Goal: Browse casually: Explore the website without a specific task or goal

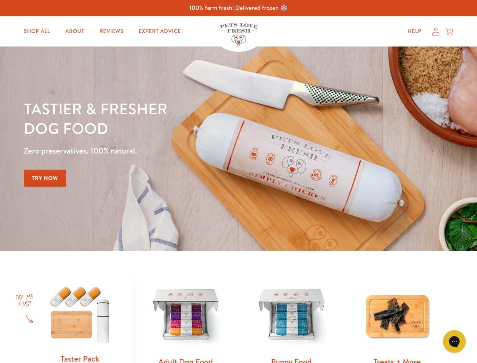
click at [238, 181] on div "Tastier & fresher dog food Zero preservatives. 100% natural. Try Now" at bounding box center [167, 149] width 286 height 100
click at [455, 341] on icon "Gorgias live chat" at bounding box center [454, 340] width 7 height 7
